Goal: Task Accomplishment & Management: Use online tool/utility

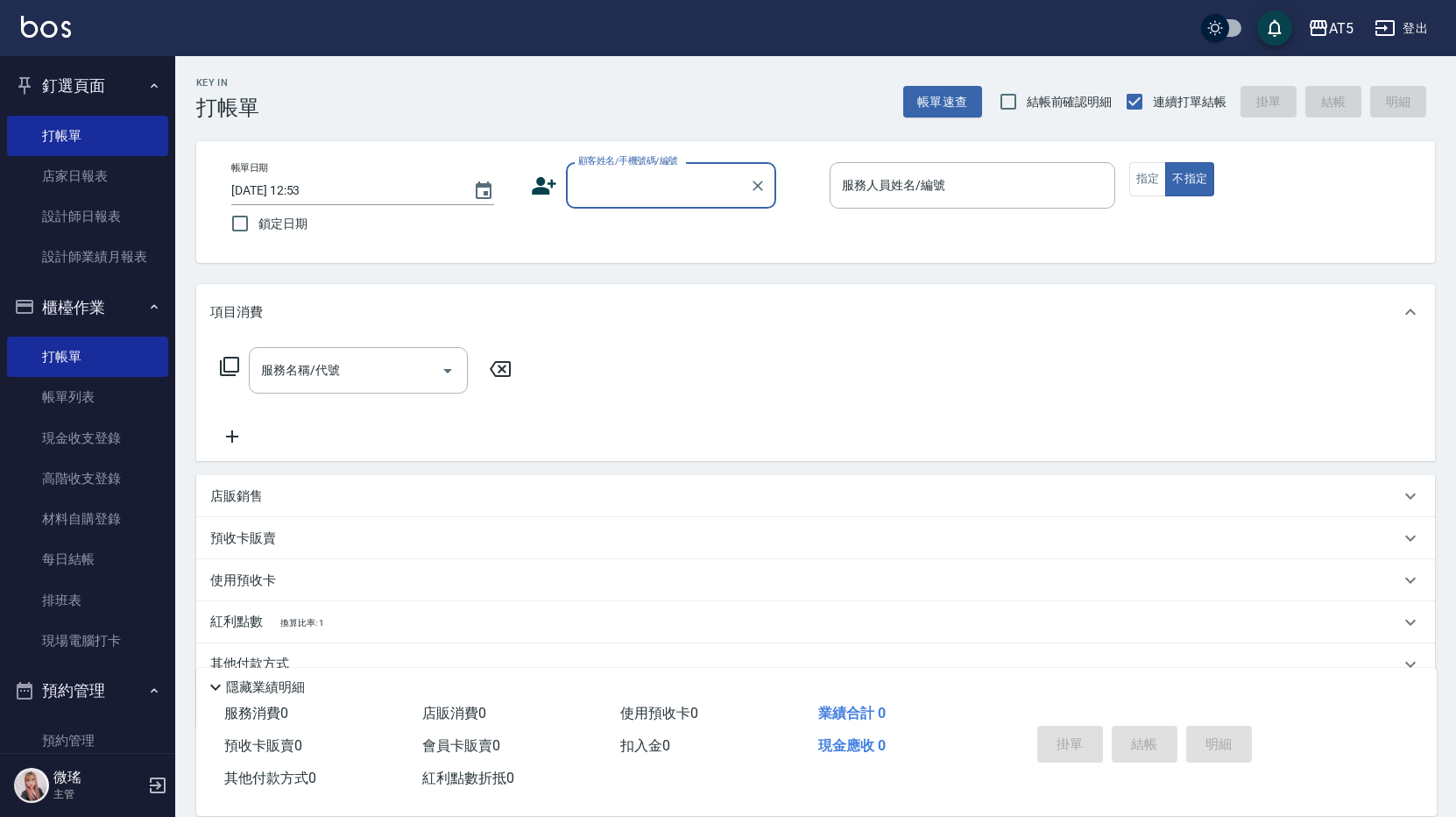
scroll to position [789, 0]
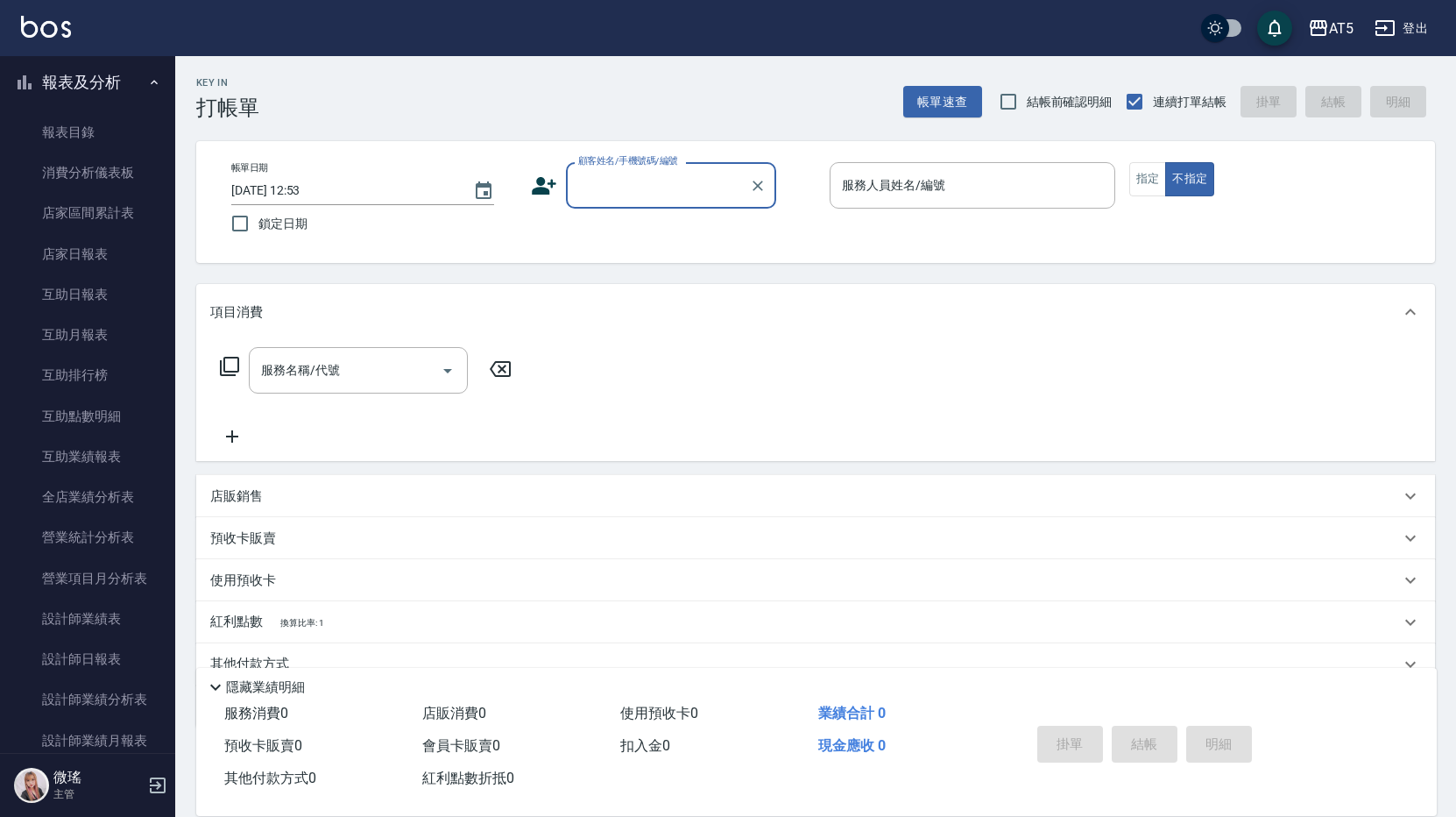
click at [635, 176] on input "顧客姓名/手機號碼/編號" at bounding box center [657, 185] width 168 height 31
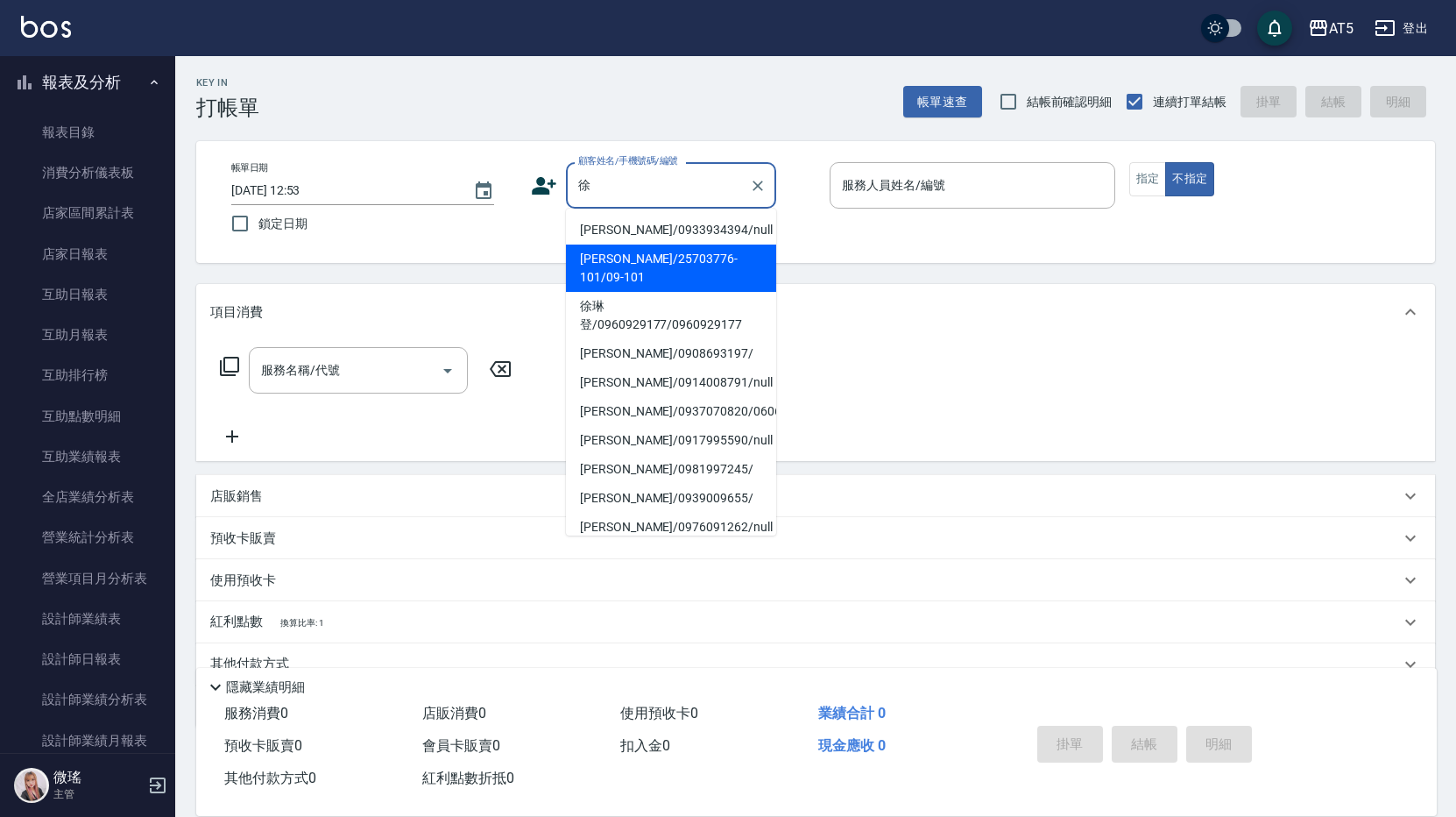
click at [639, 265] on li "[PERSON_NAME]/25703776-101/09-101" at bounding box center [671, 268] width 210 height 48
type input "[PERSON_NAME]/25703776-101/09-101"
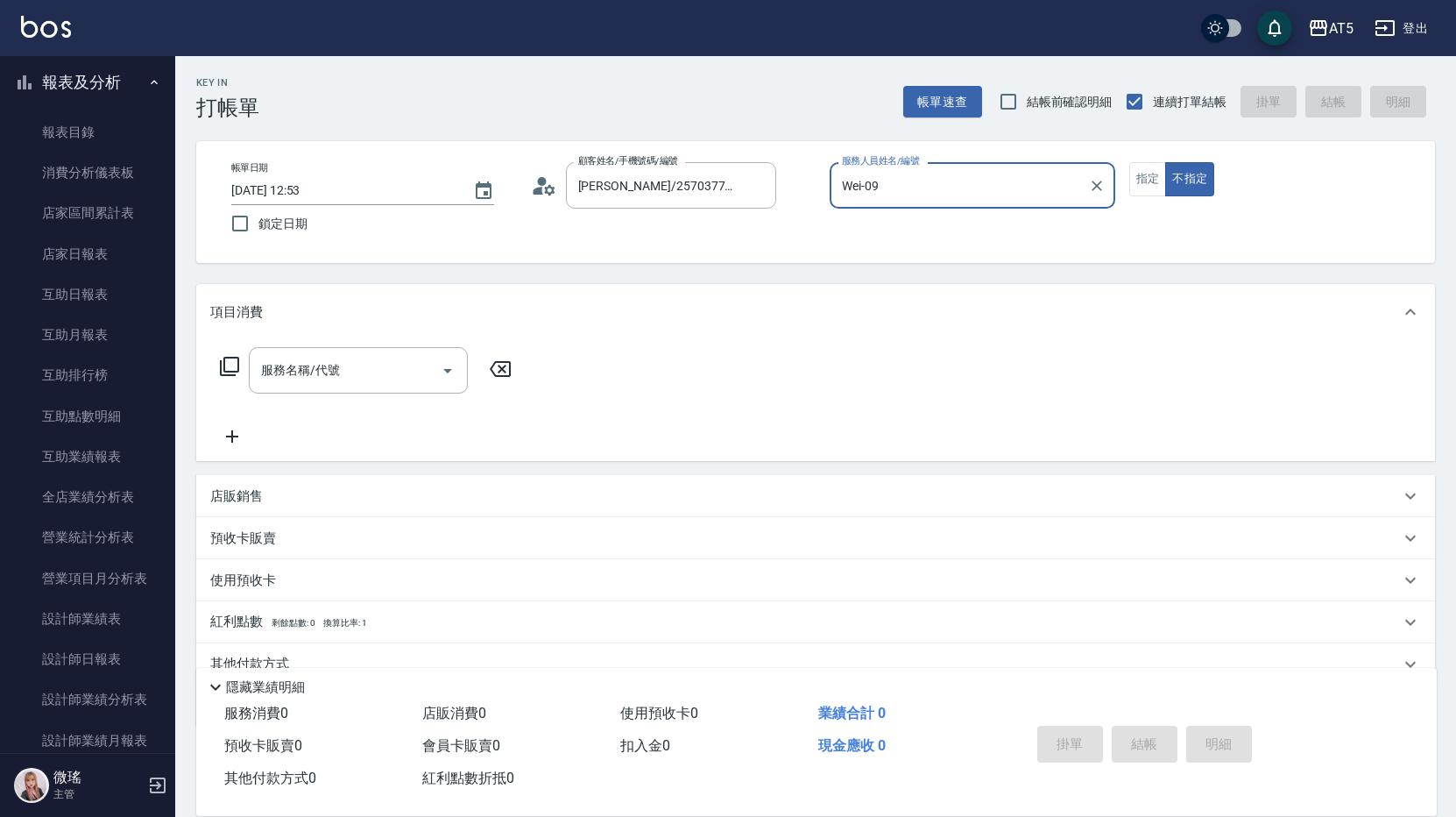
type input "Wei-09"
click at [1150, 173] on button "指定" at bounding box center [1148, 179] width 38 height 34
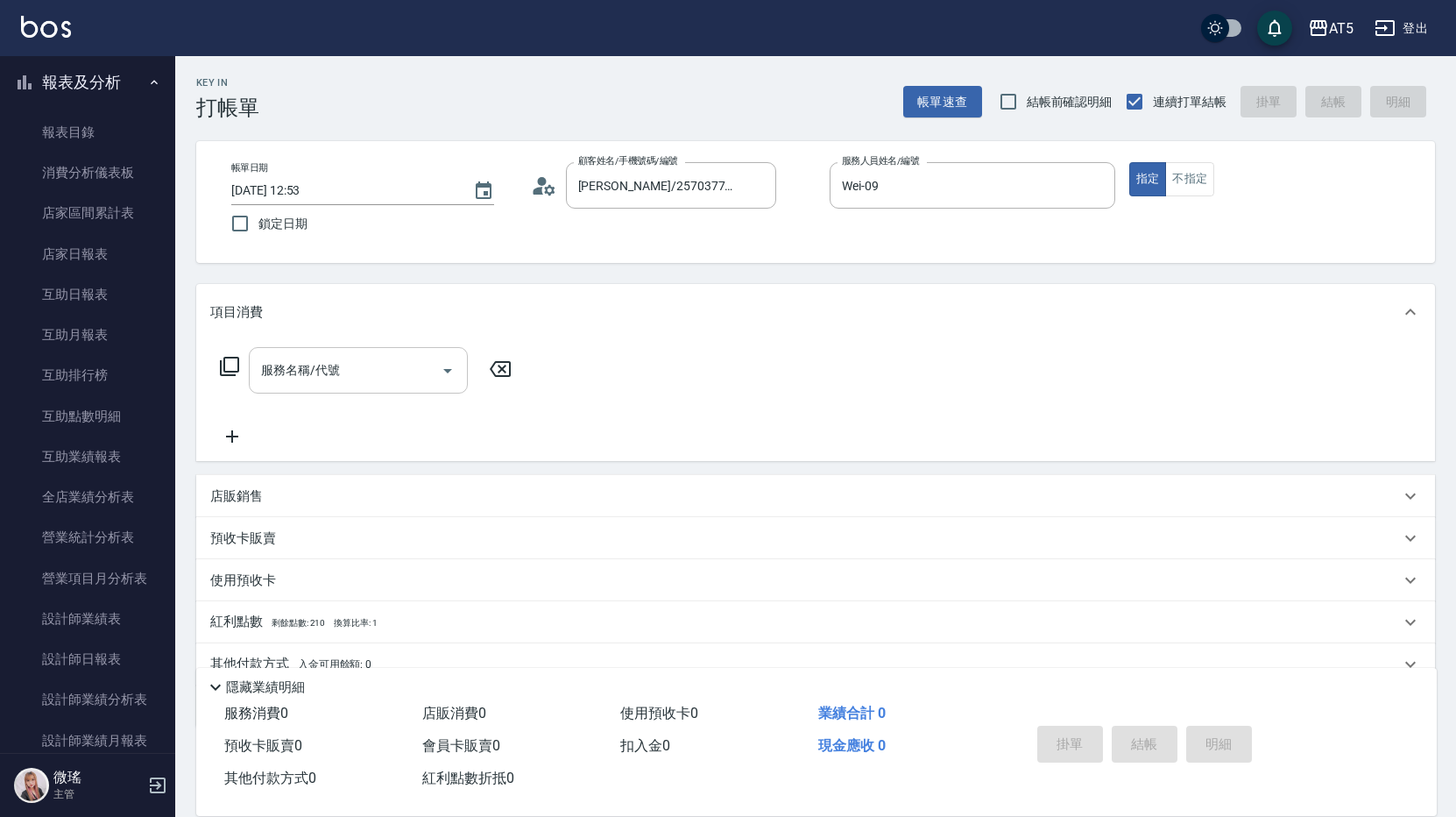
click at [363, 364] on input "服務名稱/代號" at bounding box center [344, 371] width 177 height 31
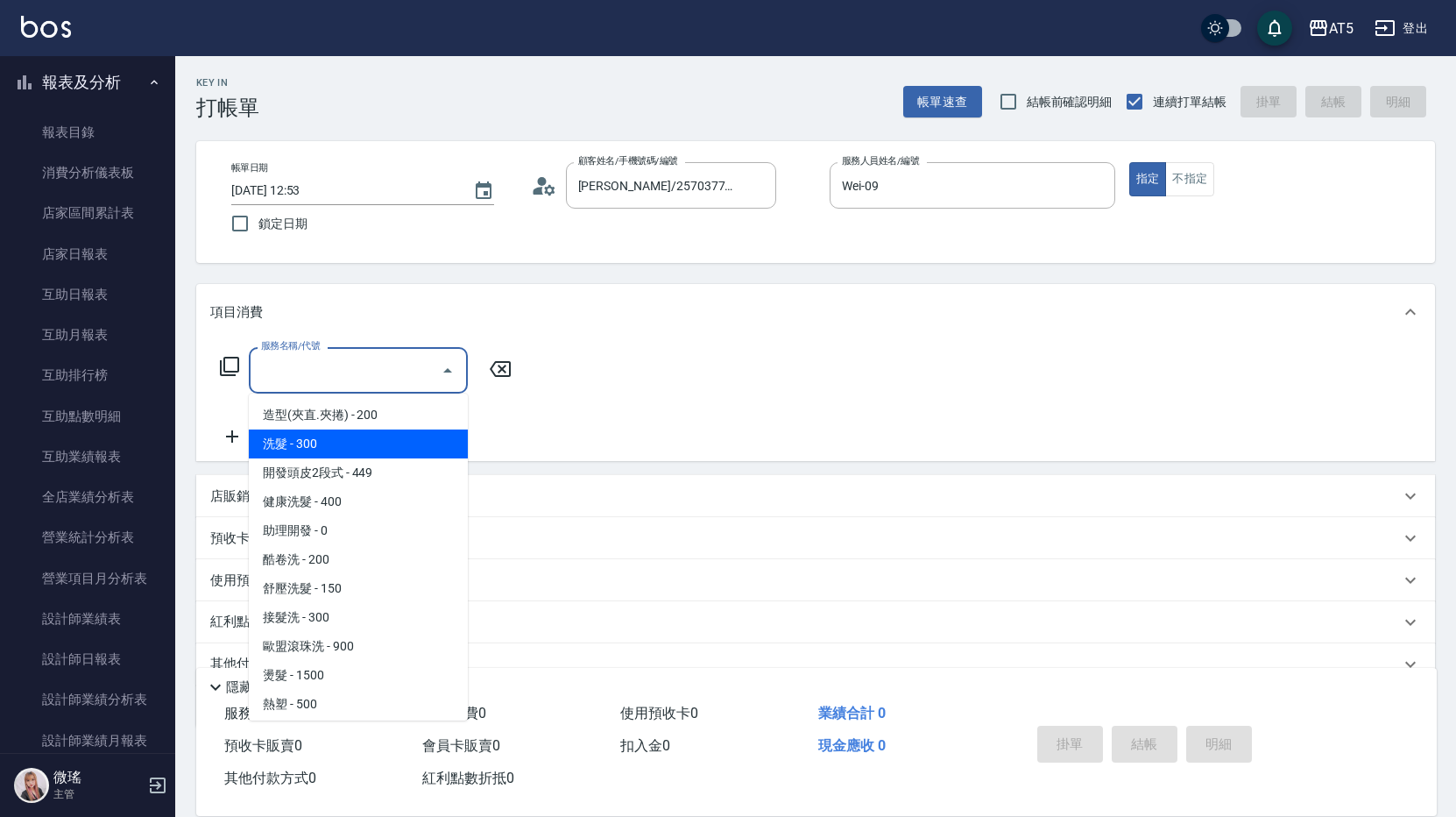
click at [339, 436] on span "洗髮 - 300" at bounding box center [359, 444] width 219 height 29
type input "洗髮(201)"
type input "30"
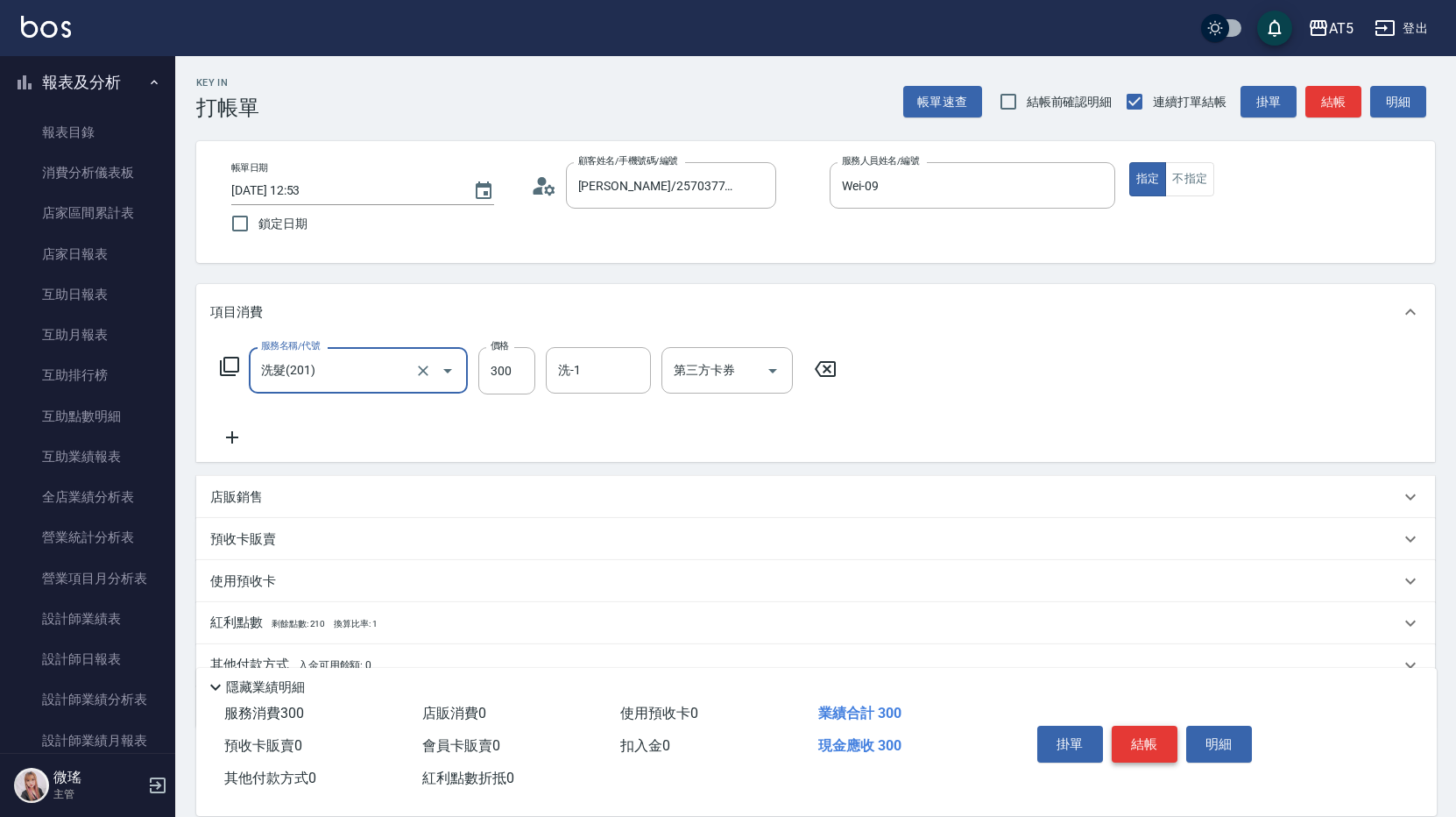
click at [1148, 735] on button "結帳" at bounding box center [1144, 744] width 66 height 37
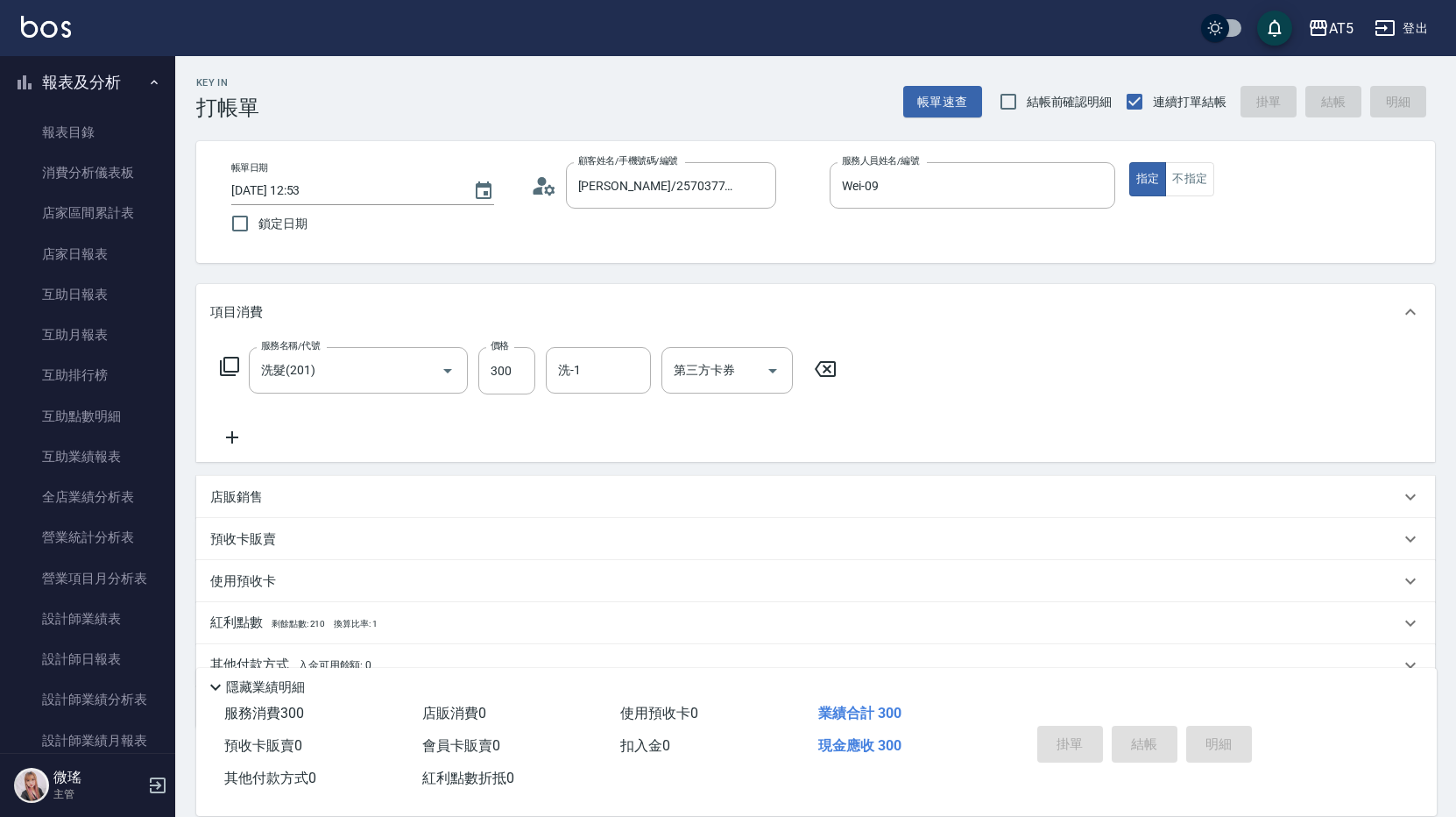
type input "[DATE] 14:19"
type input "0"
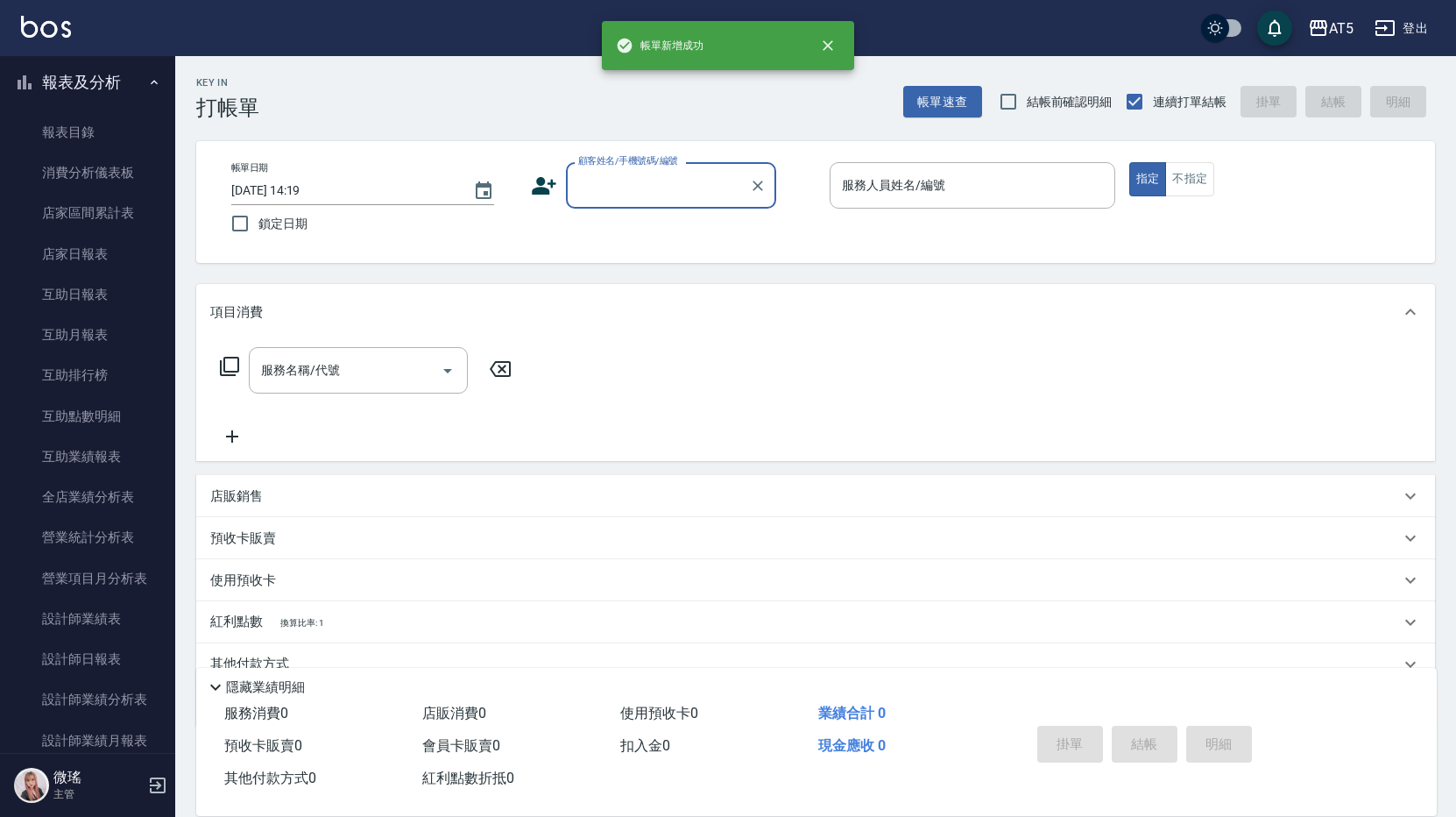
scroll to position [0, 0]
